Goal: Task Accomplishment & Management: Manage account settings

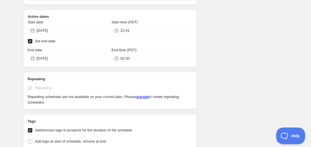
scroll to position [195, 0]
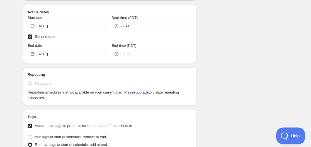
click at [31, 35] on input "Set end date" at bounding box center [30, 37] width 4 height 4
checkbox input "false"
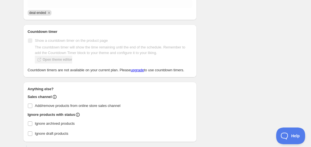
scroll to position [437, 0]
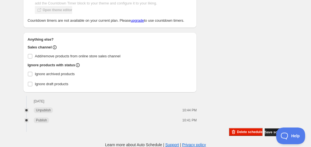
click at [269, 133] on span "Save schedule" at bounding box center [276, 132] width 23 height 4
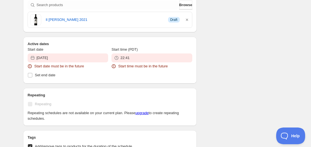
scroll to position [186, 0]
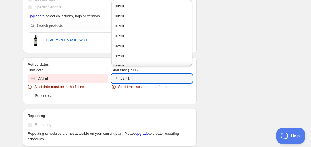
drag, startPoint x: 124, startPoint y: 79, endPoint x: 115, endPoint y: 80, distance: 9.6
click at [115, 80] on div "22:41" at bounding box center [152, 78] width 81 height 9
drag, startPoint x: 128, startPoint y: 79, endPoint x: 131, endPoint y: 79, distance: 3.3
click at [131, 79] on input "04:41" at bounding box center [156, 78] width 72 height 9
type input "04:40"
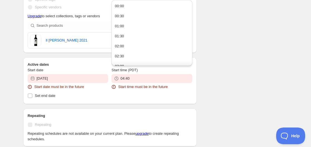
click at [220, 47] on div "There were some issues with your form submission Start date must be in the futu…" at bounding box center [153, 109] width 269 height 557
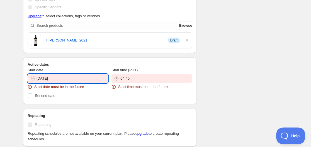
click at [55, 81] on input "2025-10-03" at bounding box center [73, 78] width 72 height 9
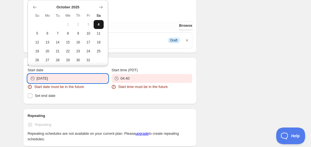
click at [96, 25] on span "4" at bounding box center [99, 24] width 6 height 4
type input "[DATE]"
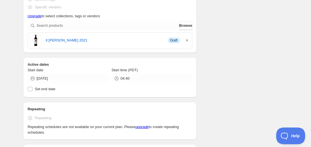
click at [226, 71] on div "There were some issues with your form submission Start date must be in the futu…" at bounding box center [153, 106] width 269 height 550
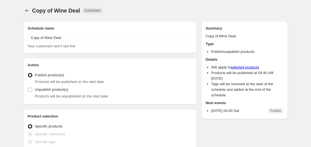
radio input "true"
checkbox input "true"
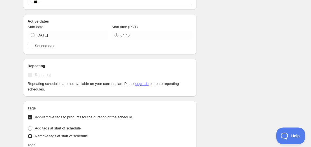
scroll to position [195, 0]
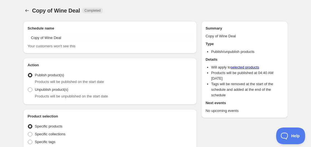
radio input "true"
checkbox input "true"
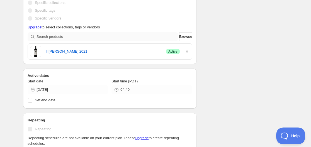
scroll to position [139, 0]
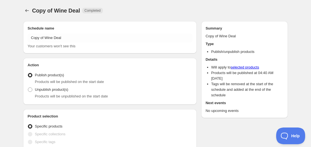
radio input "true"
checkbox input "true"
click at [256, 11] on span "Activate" at bounding box center [262, 10] width 13 height 4
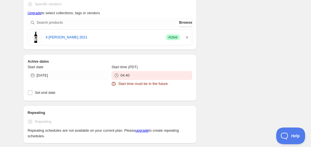
scroll to position [195, 0]
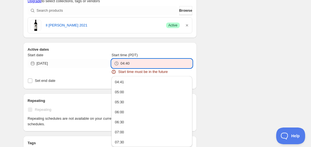
click at [128, 64] on input "04:40" at bounding box center [156, 63] width 72 height 9
drag, startPoint x: 128, startPoint y: 64, endPoint x: 130, endPoint y: 66, distance: 3.0
click at [130, 66] on input "04:40" at bounding box center [156, 63] width 72 height 9
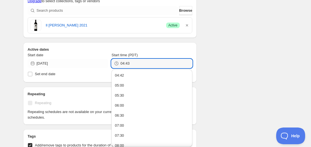
type input "04:43"
click at [234, 27] on div "There were some issues with your form submission Start time must be in the futu…" at bounding box center [153, 106] width 269 height 569
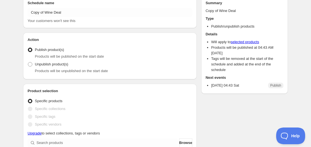
scroll to position [0, 0]
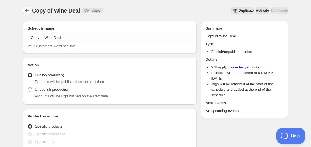
click at [27, 12] on icon "Schedules" at bounding box center [27, 11] width 6 height 6
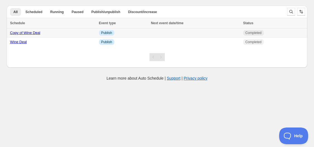
click at [31, 32] on link "Copy of Wine Deal" at bounding box center [25, 33] width 30 height 4
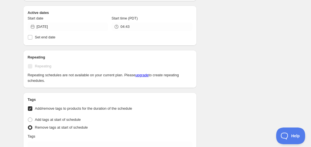
scroll to position [112, 0]
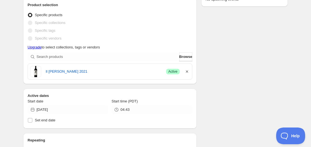
click at [188, 71] on icon "button" at bounding box center [187, 72] width 6 height 6
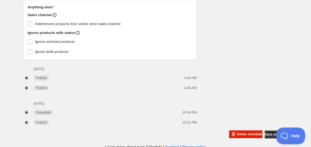
scroll to position [461, 0]
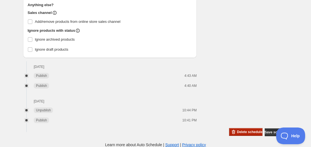
click at [237, 132] on span "Delete schedule" at bounding box center [249, 132] width 25 height 4
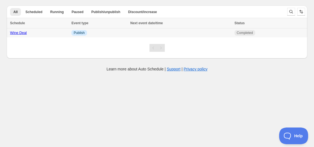
click at [14, 33] on link "Wine Deal" at bounding box center [18, 33] width 17 height 4
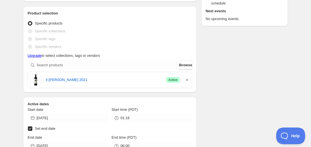
scroll to position [112, 0]
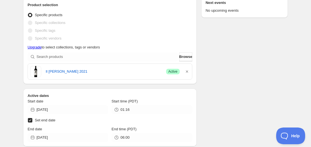
drag, startPoint x: 186, startPoint y: 74, endPoint x: 215, endPoint y: 72, distance: 28.5
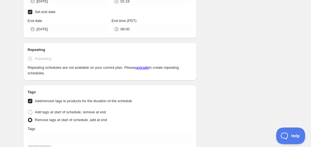
scroll to position [223, 0]
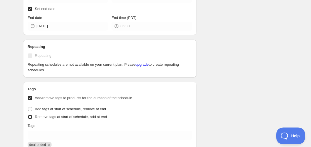
click at [30, 8] on input "Set end date" at bounding box center [30, 9] width 4 height 4
checkbox input "false"
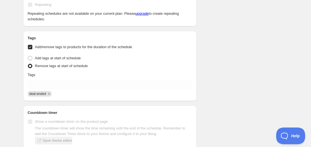
scroll to position [307, 0]
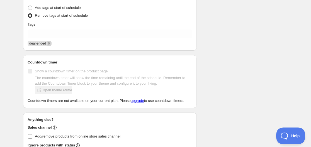
click at [50, 45] on icon "Remove deal-ended" at bounding box center [49, 43] width 5 height 5
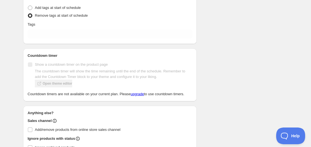
scroll to position [279, 0]
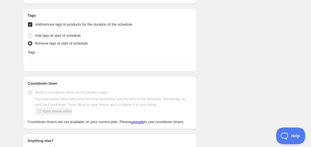
click at [30, 43] on span at bounding box center [30, 43] width 4 height 4
click at [28, 42] on input "Remove tags at start of schedule" at bounding box center [28, 41] width 0 height 0
click at [30, 34] on span at bounding box center [30, 35] width 4 height 4
click at [28, 34] on input "Add tags at start of schedule" at bounding box center [28, 33] width 0 height 0
radio input "true"
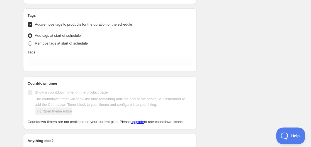
click at [30, 44] on span at bounding box center [30, 43] width 4 height 4
click at [28, 42] on input "Remove tags at start of schedule" at bounding box center [28, 41] width 0 height 0
radio input "true"
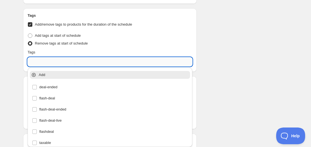
click at [38, 61] on input "text" at bounding box center [110, 61] width 165 height 9
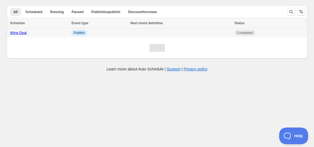
click at [21, 31] on link "Wine Deal" at bounding box center [18, 33] width 17 height 4
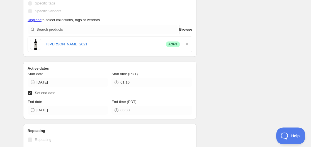
scroll to position [139, 0]
click at [33, 92] on label "Set end date" at bounding box center [110, 93] width 165 height 8
click at [32, 92] on input "Set end date" at bounding box center [30, 92] width 4 height 4
checkbox input "false"
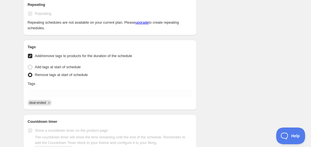
scroll to position [251, 0]
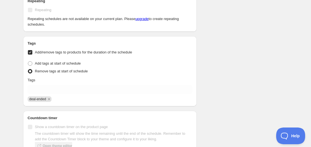
click at [30, 52] on input "Add/remove tags to products for the duration of the schedule" at bounding box center [30, 52] width 4 height 4
checkbox input "false"
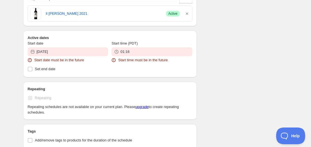
scroll to position [210, 0]
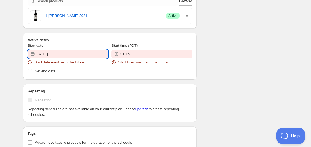
click at [61, 51] on input "2025-10-02" at bounding box center [73, 54] width 72 height 9
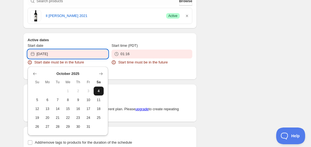
click at [98, 92] on span "4" at bounding box center [99, 91] width 6 height 4
type input "2025-10-04"
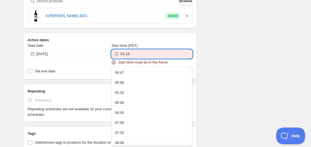
click at [123, 55] on input "01:16" at bounding box center [156, 54] width 72 height 9
drag, startPoint x: 126, startPoint y: 54, endPoint x: 134, endPoint y: 55, distance: 7.9
click at [134, 55] on input "04:16" at bounding box center [156, 54] width 72 height 9
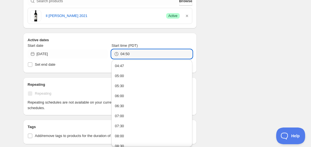
type input "04:50"
click at [226, 38] on div "There were some issues with your form submission Start date must be in the futu…" at bounding box center [153, 105] width 269 height 599
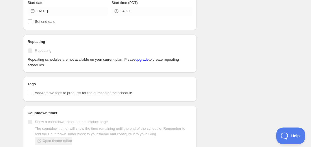
scroll to position [167, 0]
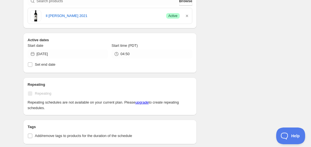
click at [255, 28] on div "Schedule name Wine Deal Your customers won't see this Action Action Publish pro…" at bounding box center [153, 127] width 269 height 556
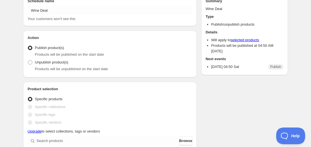
scroll to position [0, 0]
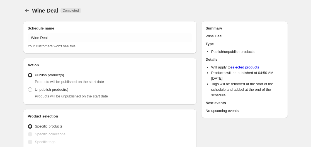
radio input "true"
checkbox input "true"
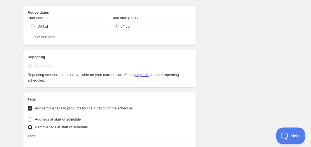
scroll to position [195, 0]
click at [29, 38] on input "Set end date" at bounding box center [30, 37] width 4 height 4
checkbox input "true"
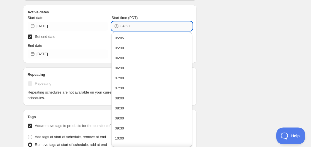
drag, startPoint x: 124, startPoint y: 27, endPoint x: 121, endPoint y: 27, distance: 3.3
click at [121, 27] on input "04:50" at bounding box center [156, 26] width 72 height 9
click at [127, 27] on input "5:50" at bounding box center [156, 26] width 72 height 9
drag, startPoint x: 123, startPoint y: 27, endPoint x: 129, endPoint y: 27, distance: 5.9
click at [129, 27] on input "5:50" at bounding box center [156, 26] width 72 height 9
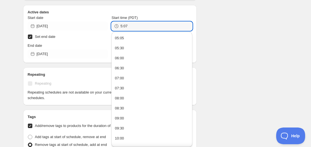
type input "05:07"
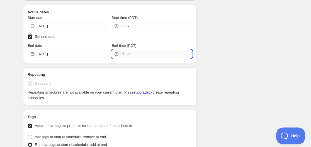
click at [125, 55] on input "06:30" at bounding box center [156, 54] width 72 height 9
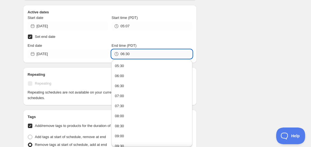
drag, startPoint x: 122, startPoint y: 55, endPoint x: 125, endPoint y: 55, distance: 3.3
click at [125, 55] on input "06:30" at bounding box center [156, 54] width 72 height 9
drag, startPoint x: 127, startPoint y: 54, endPoint x: 131, endPoint y: 55, distance: 3.7
click at [131, 55] on input "05:30" at bounding box center [156, 54] width 72 height 9
click at [130, 55] on input "05:30" at bounding box center [156, 54] width 72 height 9
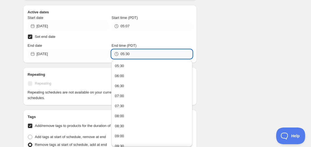
click at [127, 55] on input "05:30" at bounding box center [156, 54] width 72 height 9
type input "05:13"
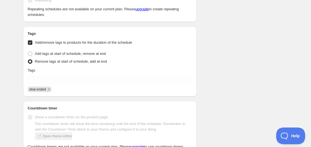
scroll to position [279, 0]
click at [35, 46] on label "Add/remove tags to products for the duration of the schedule" at bounding box center [110, 42] width 165 height 8
click at [32, 45] on input "Add/remove tags to products for the duration of the schedule" at bounding box center [30, 42] width 4 height 4
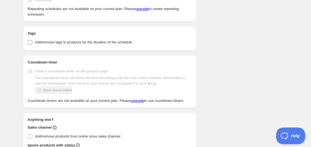
click at [28, 42] on input "Add/remove tags to products for the duration of the schedule" at bounding box center [30, 42] width 4 height 4
checkbox input "true"
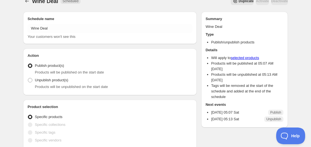
scroll to position [0, 0]
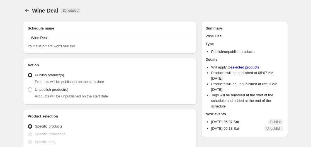
radio input "true"
checkbox input "true"
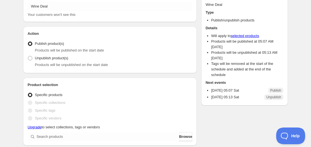
scroll to position [139, 0]
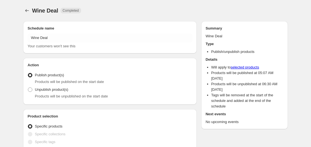
radio input "true"
checkbox input "true"
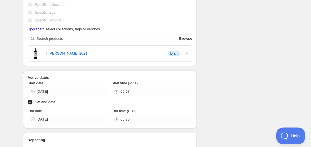
scroll to position [139, 0]
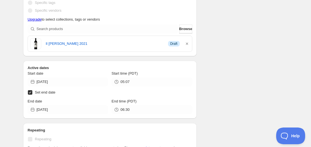
click at [32, 93] on input "Set end date" at bounding box center [30, 92] width 4 height 4
checkbox input "false"
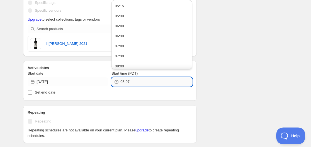
drag, startPoint x: 127, startPoint y: 84, endPoint x: 130, endPoint y: 84, distance: 3.1
click at [130, 84] on input "05:07" at bounding box center [156, 82] width 72 height 9
click at [128, 83] on input "05:015" at bounding box center [156, 82] width 72 height 9
type input "05:15"
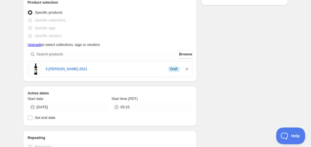
scroll to position [106, 0]
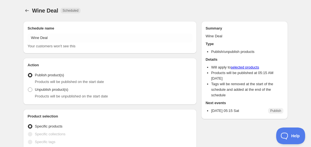
radio input "true"
checkbox input "true"
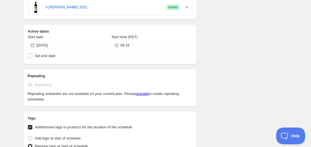
scroll to position [195, 0]
